Goal: Information Seeking & Learning: Learn about a topic

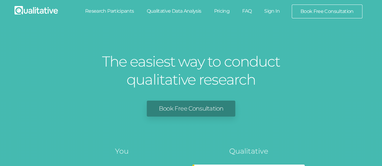
click at [272, 13] on link "Sign In" at bounding box center [272, 11] width 28 height 13
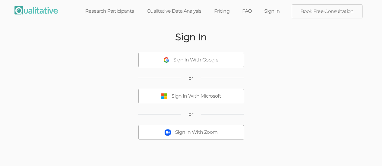
click at [219, 99] on div "Sign In With Microsoft" at bounding box center [196, 96] width 50 height 7
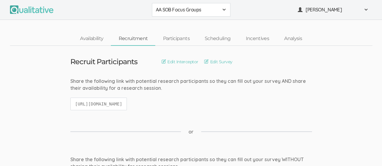
click at [223, 8] on span at bounding box center [224, 9] width 5 height 5
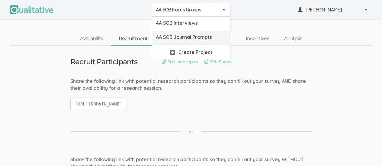
click at [206, 37] on span "AA SOB Journal Prompts" at bounding box center [191, 37] width 71 height 7
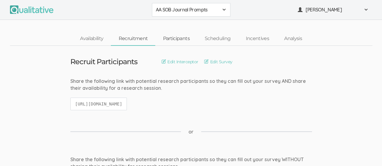
click at [175, 38] on link "Participants" at bounding box center [176, 38] width 42 height 13
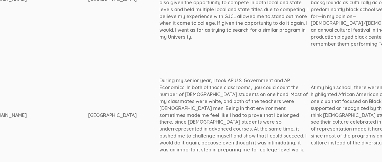
scroll to position [795, 324]
drag, startPoint x: 121, startPoint y: 49, endPoint x: 260, endPoint y: 115, distance: 153.7
click at [260, 115] on td "During my senior year, I took AP U.S. Government and AP Economics. In both of t…" at bounding box center [234, 114] width 151 height 85
copy div "During my senior year, I took AP U.S. Government and AP Economics. In both of t…"
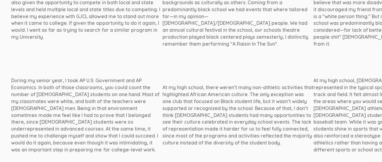
scroll to position [795, 464]
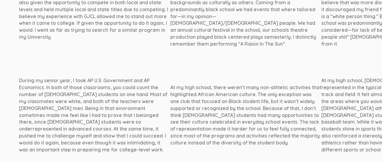
drag, startPoint x: 132, startPoint y: 53, endPoint x: 246, endPoint y: 109, distance: 127.3
click at [246, 109] on div "At my high school, there weren’t many non-athletic activities that highlighted …" at bounding box center [245, 115] width 151 height 62
copy div "At my high school, there weren’t many non-athletic activities that highlighted …"
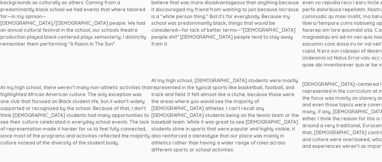
scroll to position [795, 634]
drag, startPoint x: 114, startPoint y: 48, endPoint x: 150, endPoint y: 112, distance: 73.3
click at [151, 112] on div "At my high school, [DEMOGRAPHIC_DATA] students were mostly represented in the t…" at bounding box center [226, 115] width 151 height 76
copy div "At my high school, [DEMOGRAPHIC_DATA] students were mostly represented in the t…"
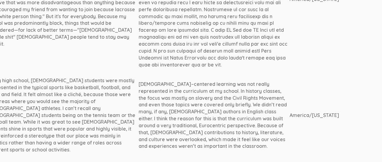
scroll to position [795, 798]
drag, startPoint x: 101, startPoint y: 50, endPoint x: 180, endPoint y: 111, distance: 99.8
click at [180, 111] on div "[DEMOGRAPHIC_DATA]–centered learning was not really represented in the curricul…" at bounding box center [214, 115] width 151 height 69
copy div "[DEMOGRAPHIC_DATA]–centered learning was not really represented in the curricul…"
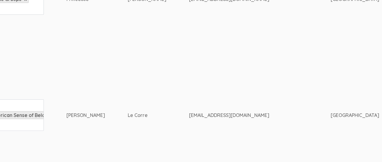
scroll to position [795, 80]
